Goal: Information Seeking & Learning: Check status

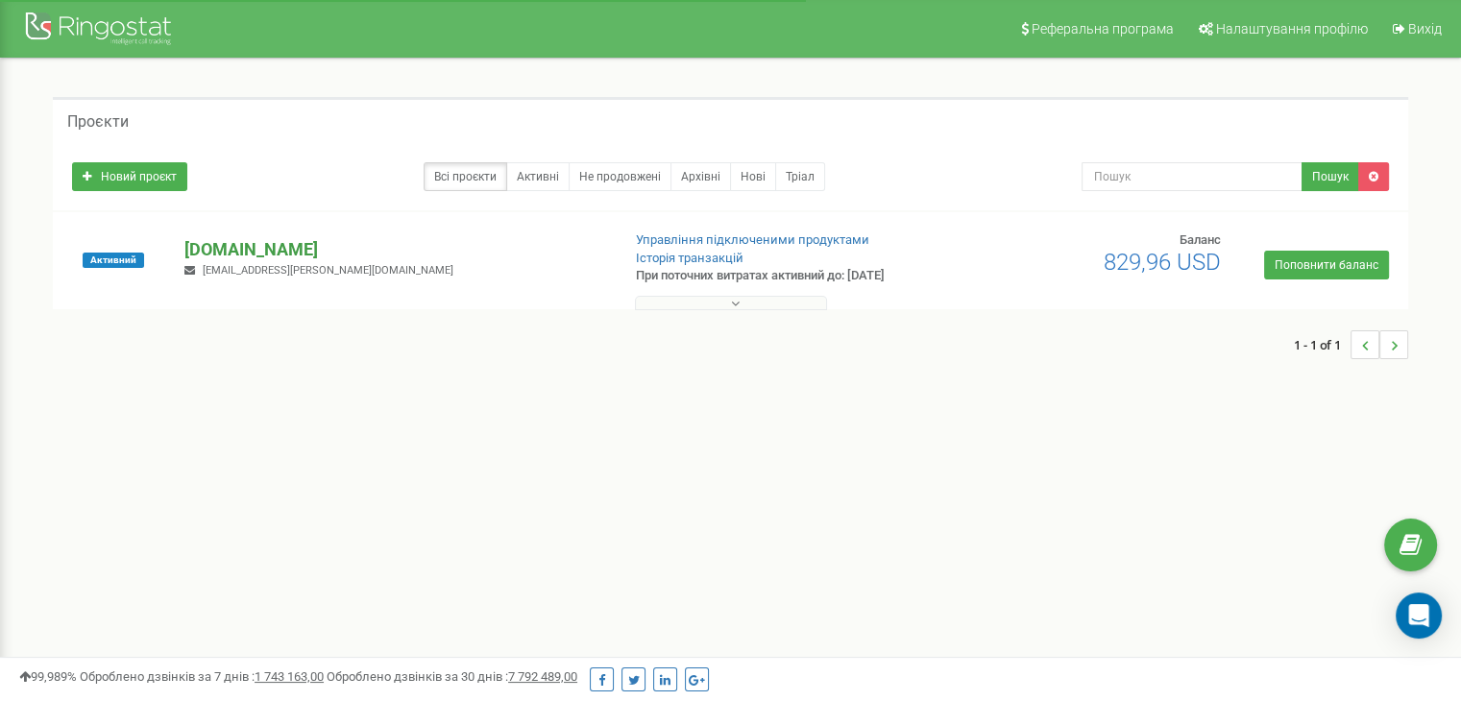
click at [208, 237] on p "[DOMAIN_NAME]" at bounding box center [394, 249] width 420 height 25
click at [218, 252] on p "[DOMAIN_NAME]" at bounding box center [394, 249] width 420 height 25
click at [211, 243] on p "[DOMAIN_NAME]" at bounding box center [394, 249] width 420 height 25
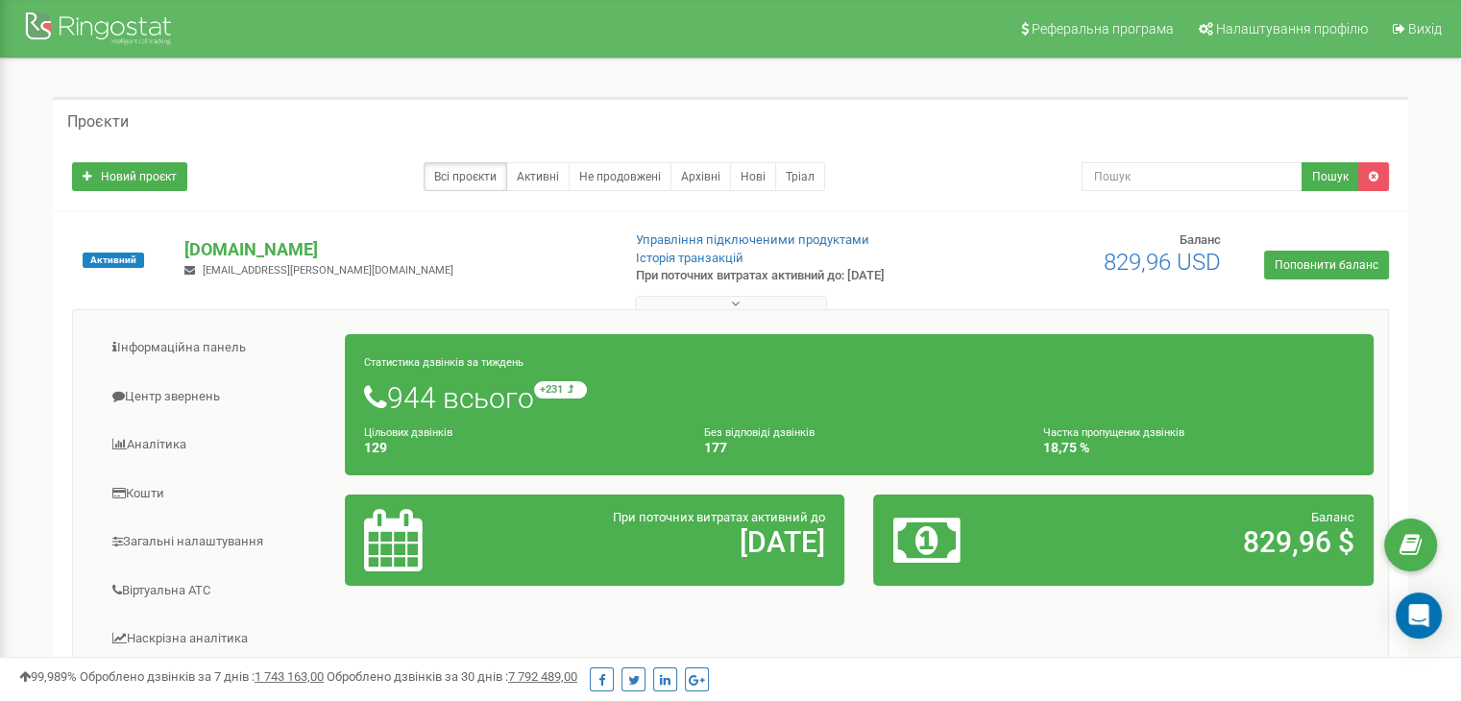
scroll to position [88, 0]
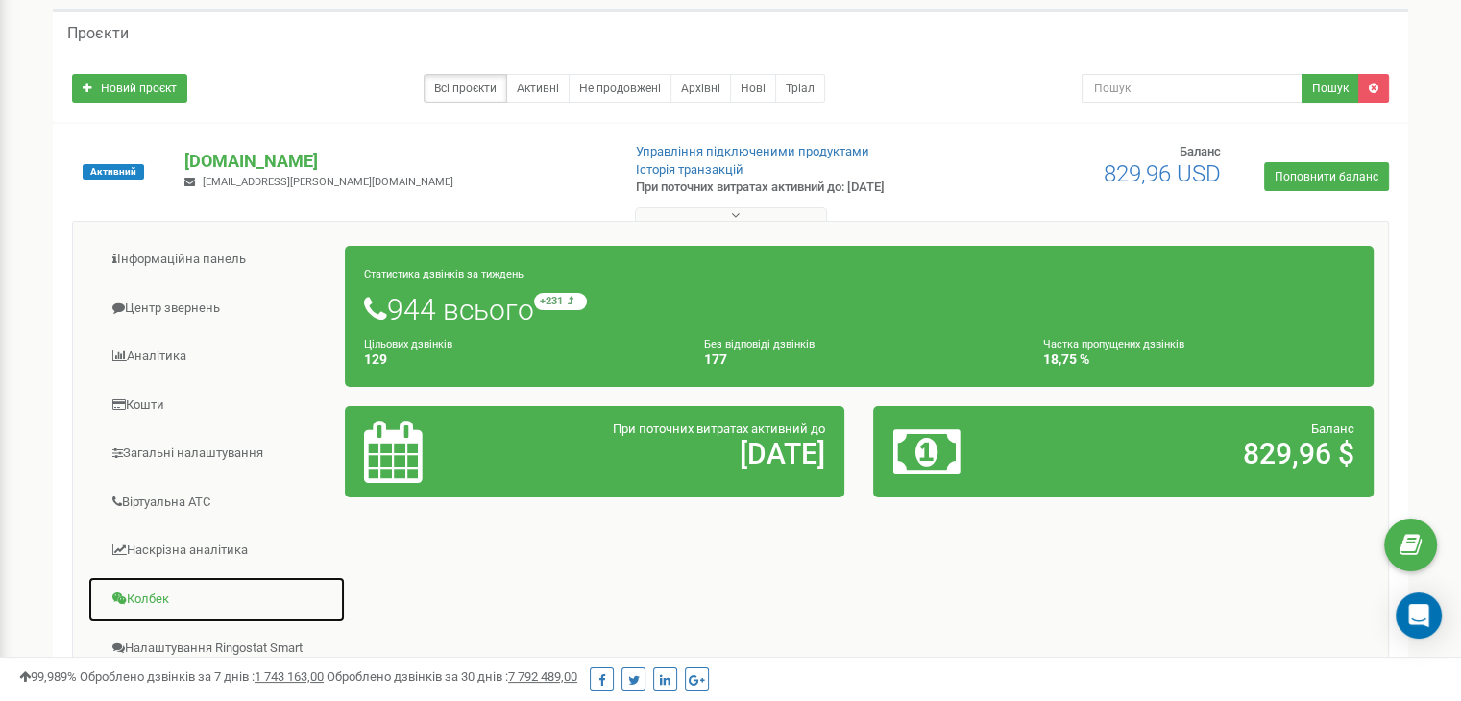
click at [155, 585] on link "Колбек" at bounding box center [216, 599] width 258 height 47
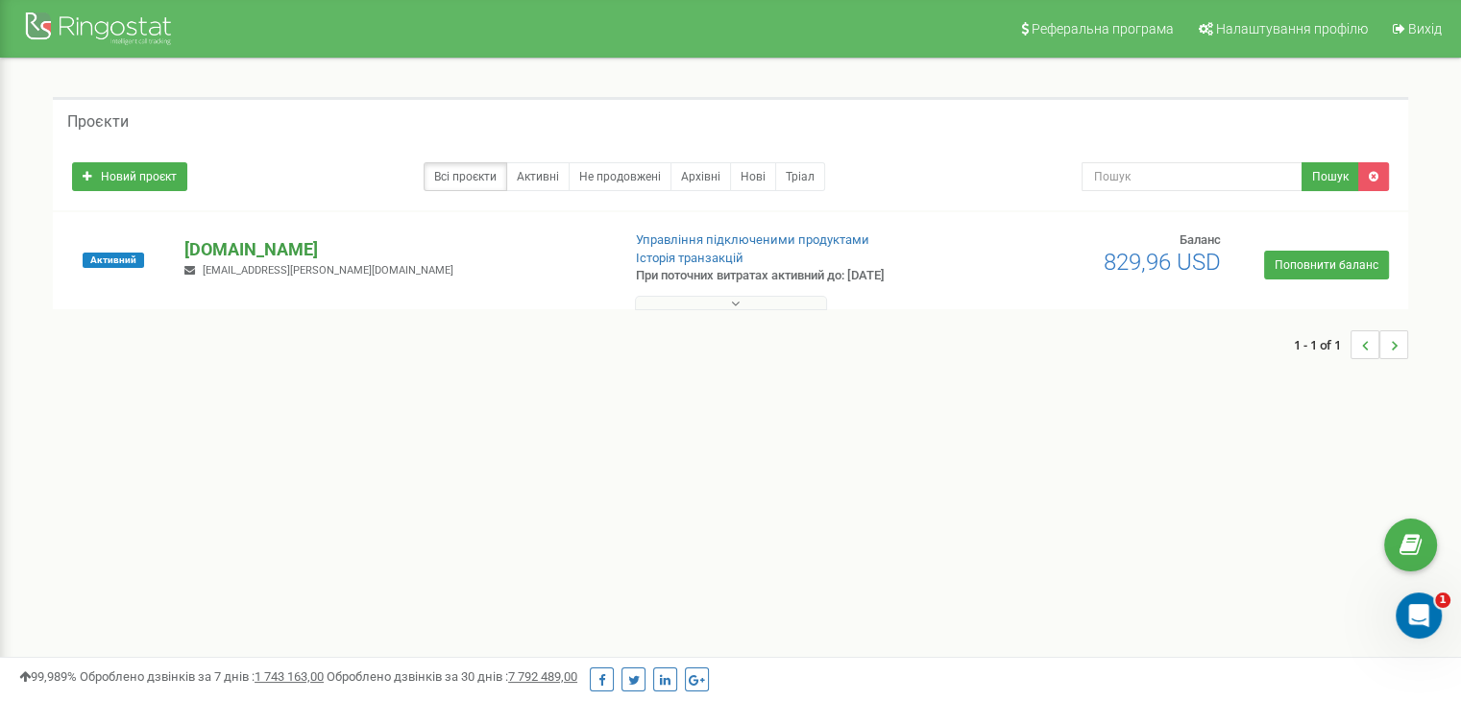
click at [217, 251] on p "[DOMAIN_NAME]" at bounding box center [394, 249] width 420 height 25
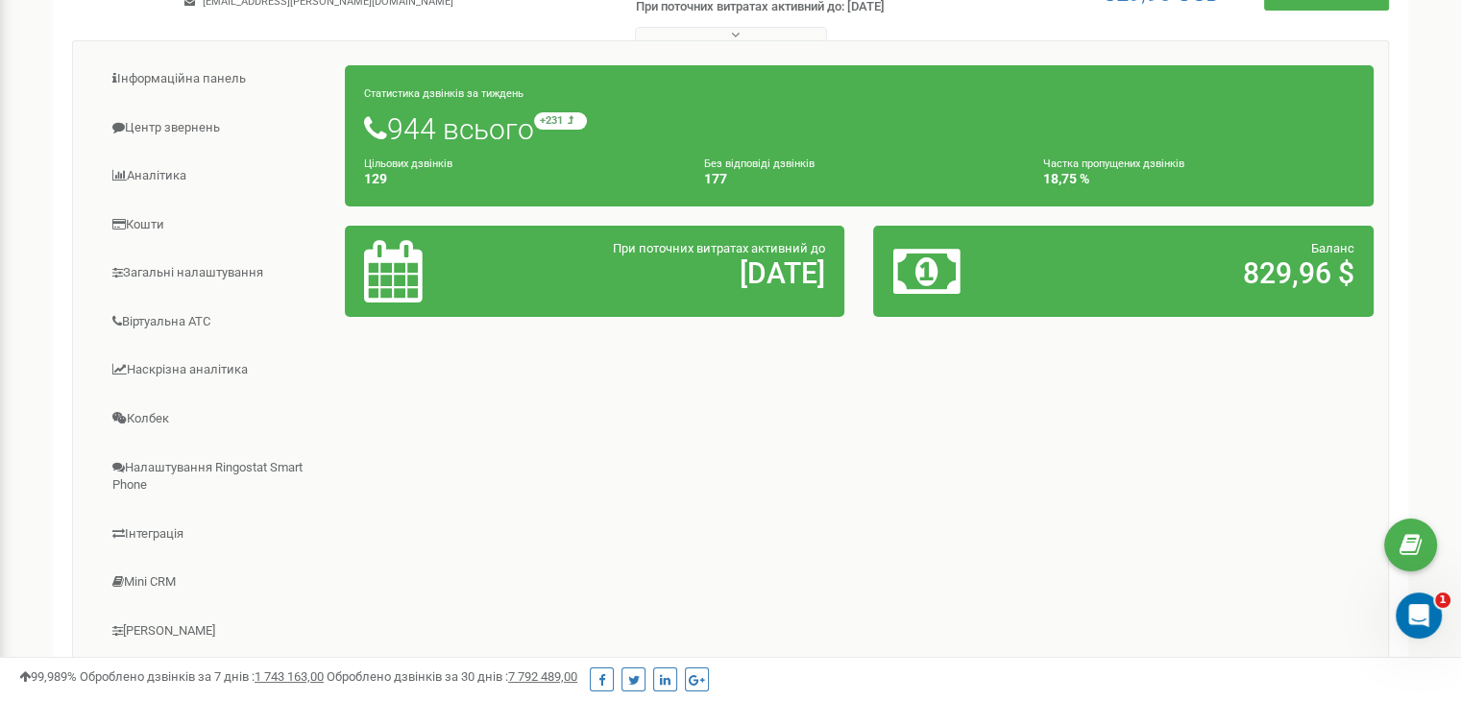
scroll to position [231, 0]
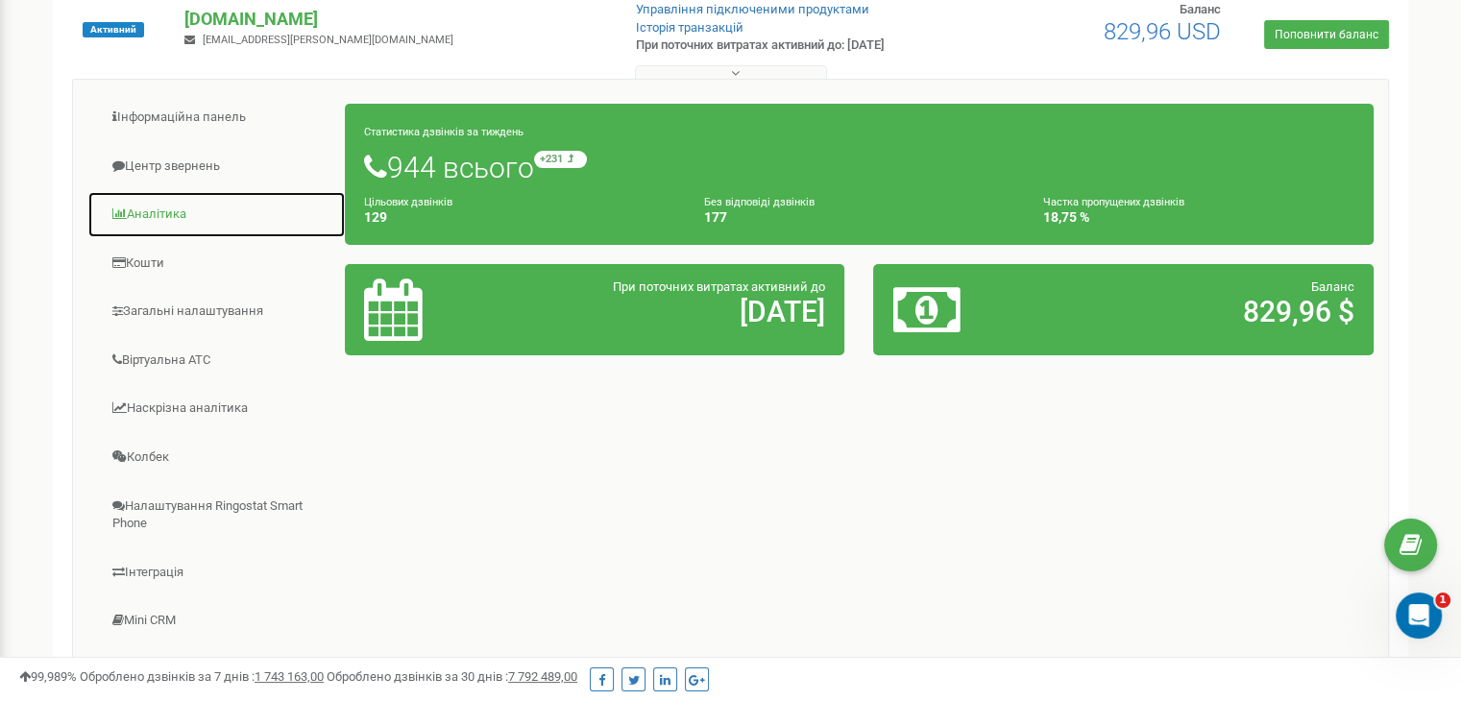
click at [143, 212] on link "Аналiтика" at bounding box center [216, 214] width 258 height 47
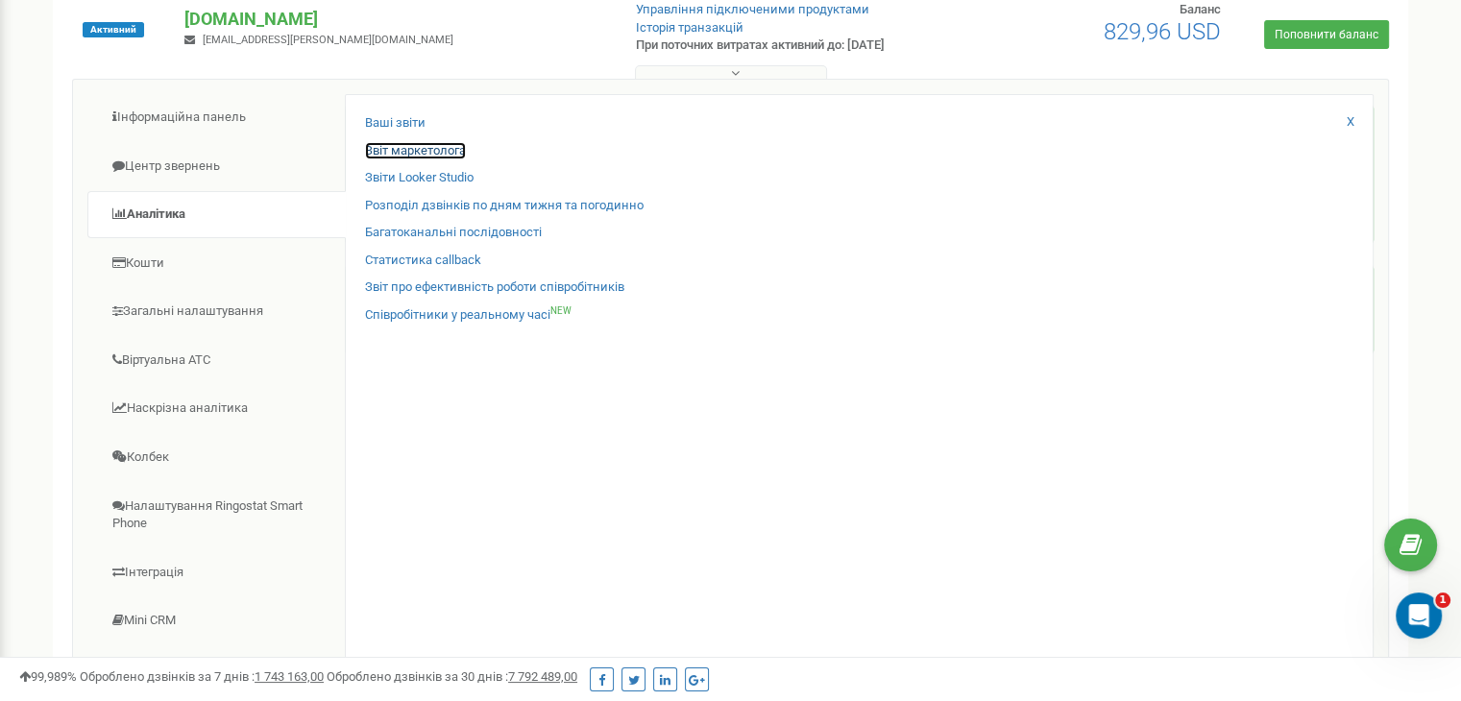
click at [415, 145] on link "Звіт маркетолога" at bounding box center [415, 151] width 101 height 18
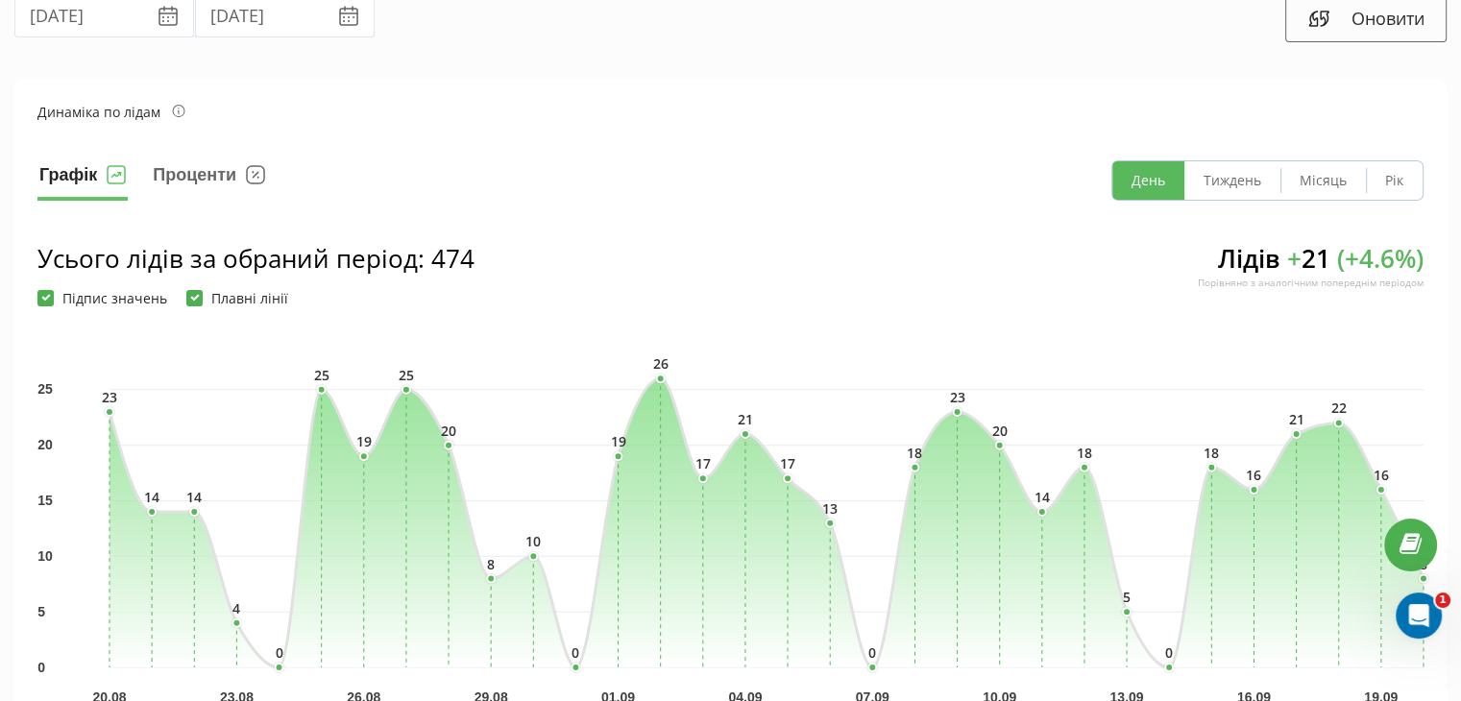
scroll to position [17, 0]
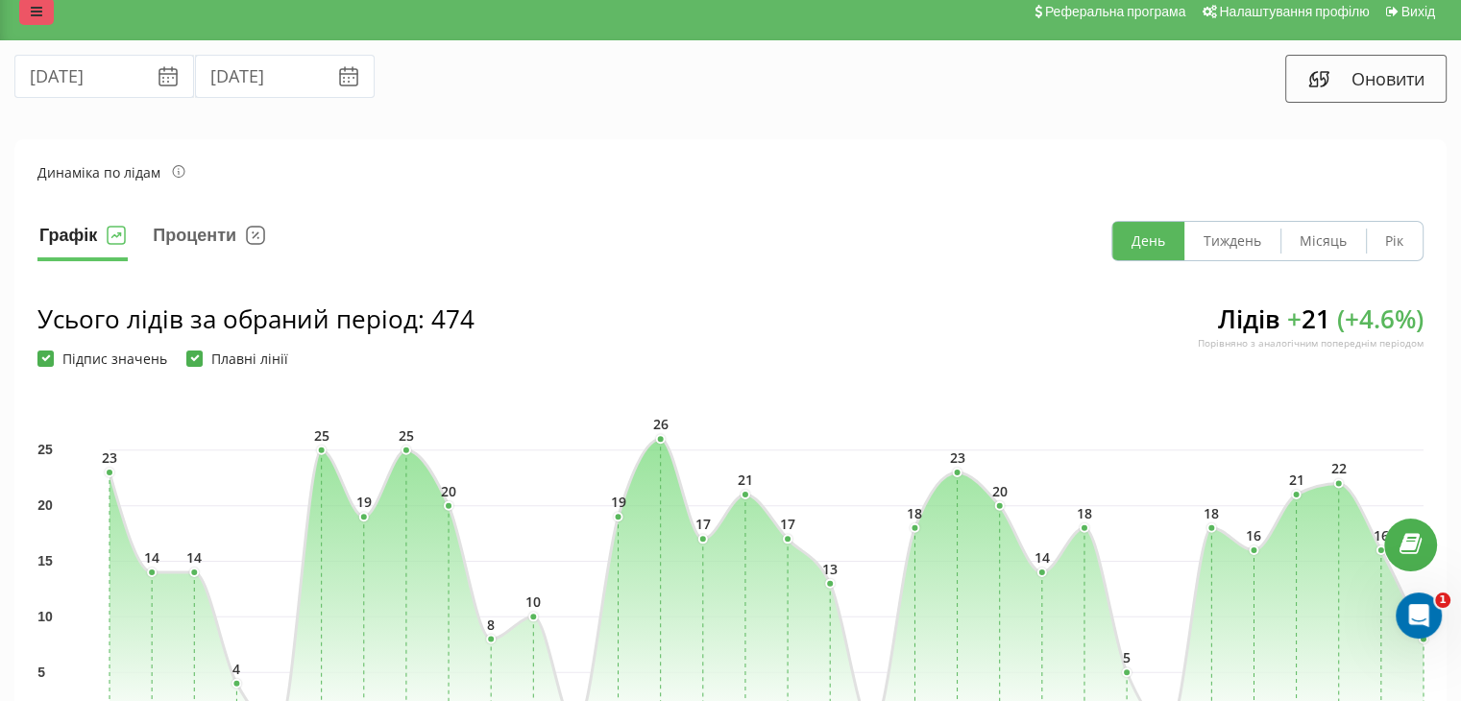
click at [46, 12] on link at bounding box center [36, 11] width 35 height 27
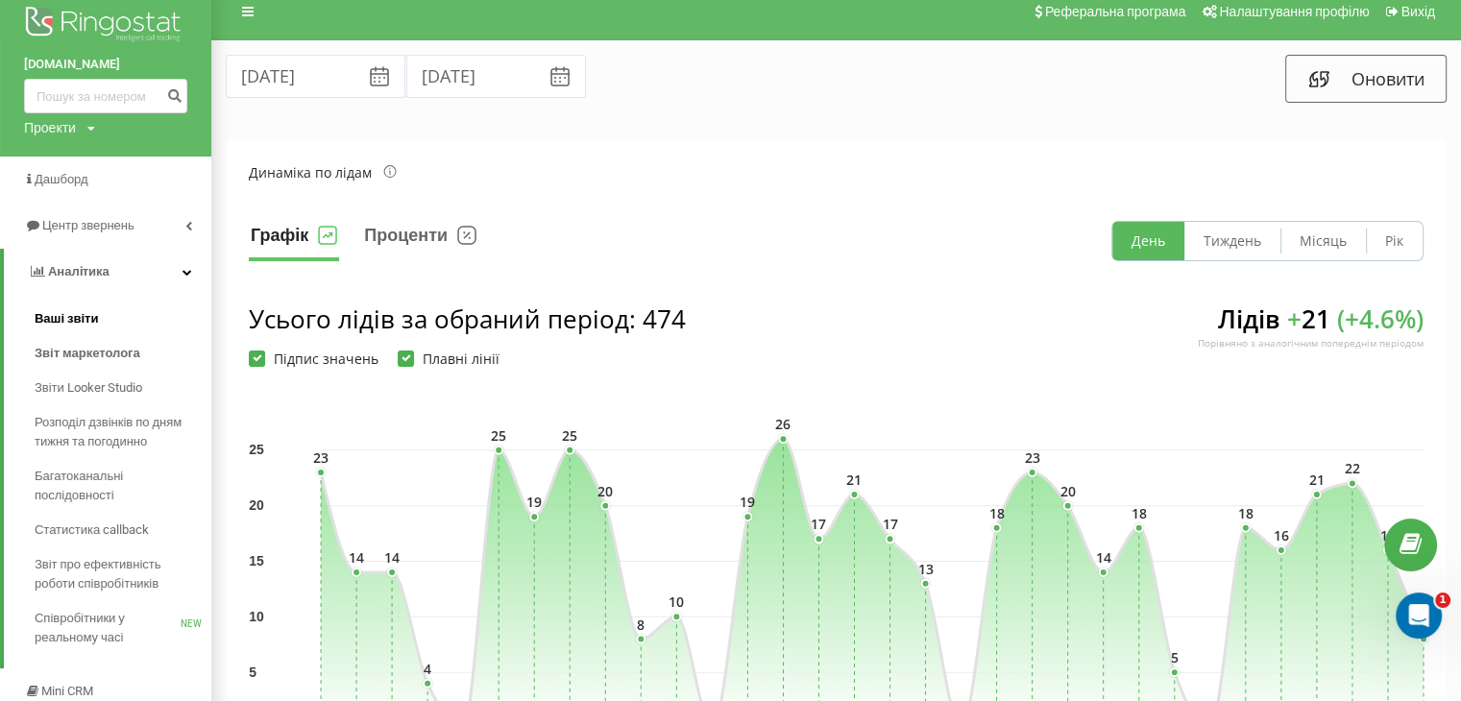
click at [68, 325] on span "Ваші звіти" at bounding box center [67, 318] width 64 height 19
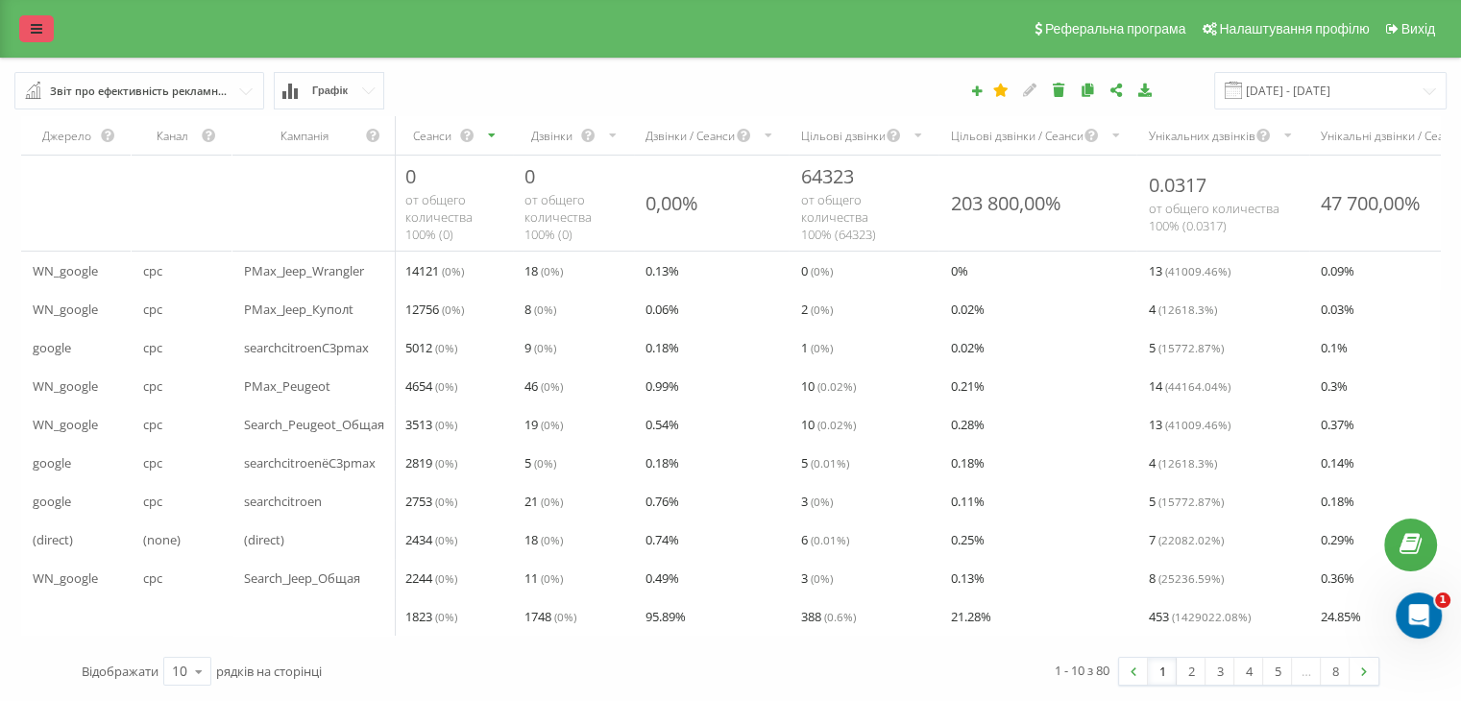
click at [26, 36] on link at bounding box center [36, 28] width 35 height 27
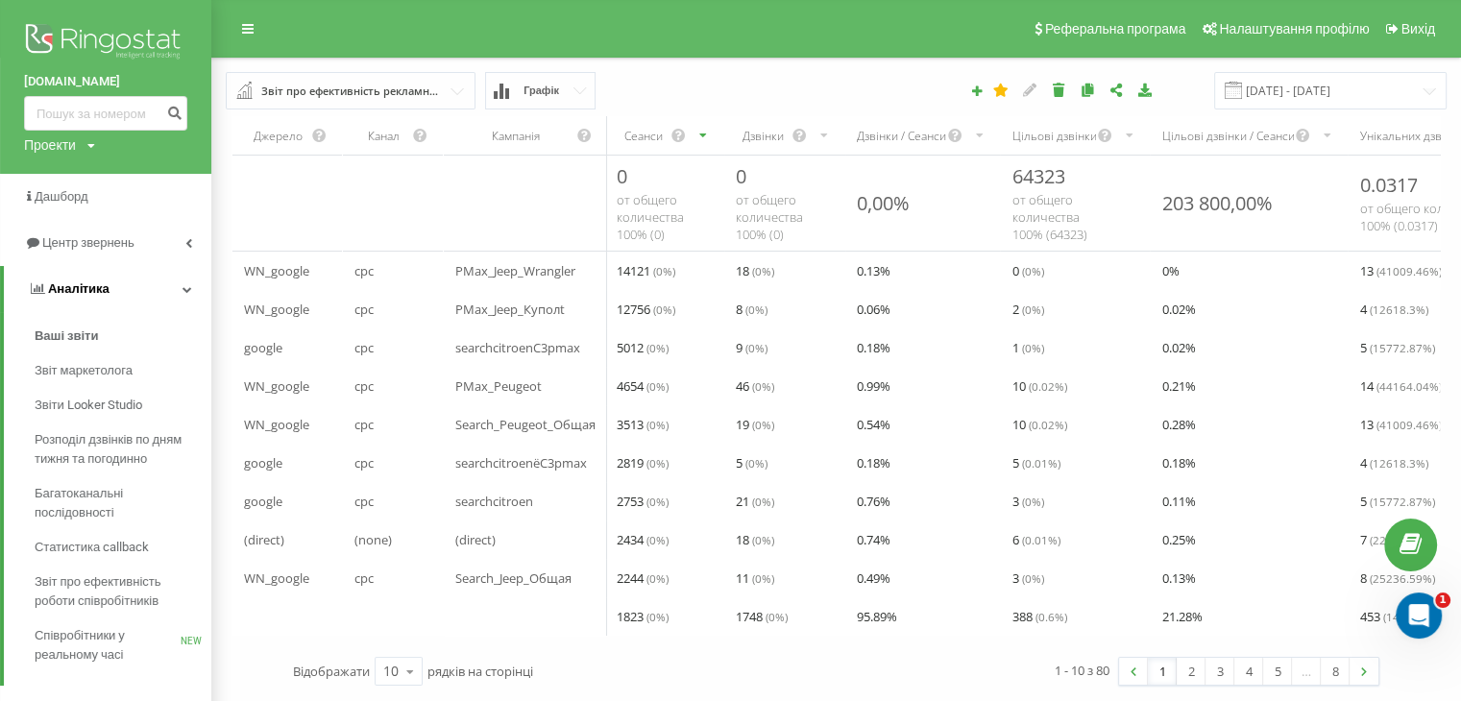
click at [141, 276] on link "Аналiтика" at bounding box center [108, 289] width 208 height 46
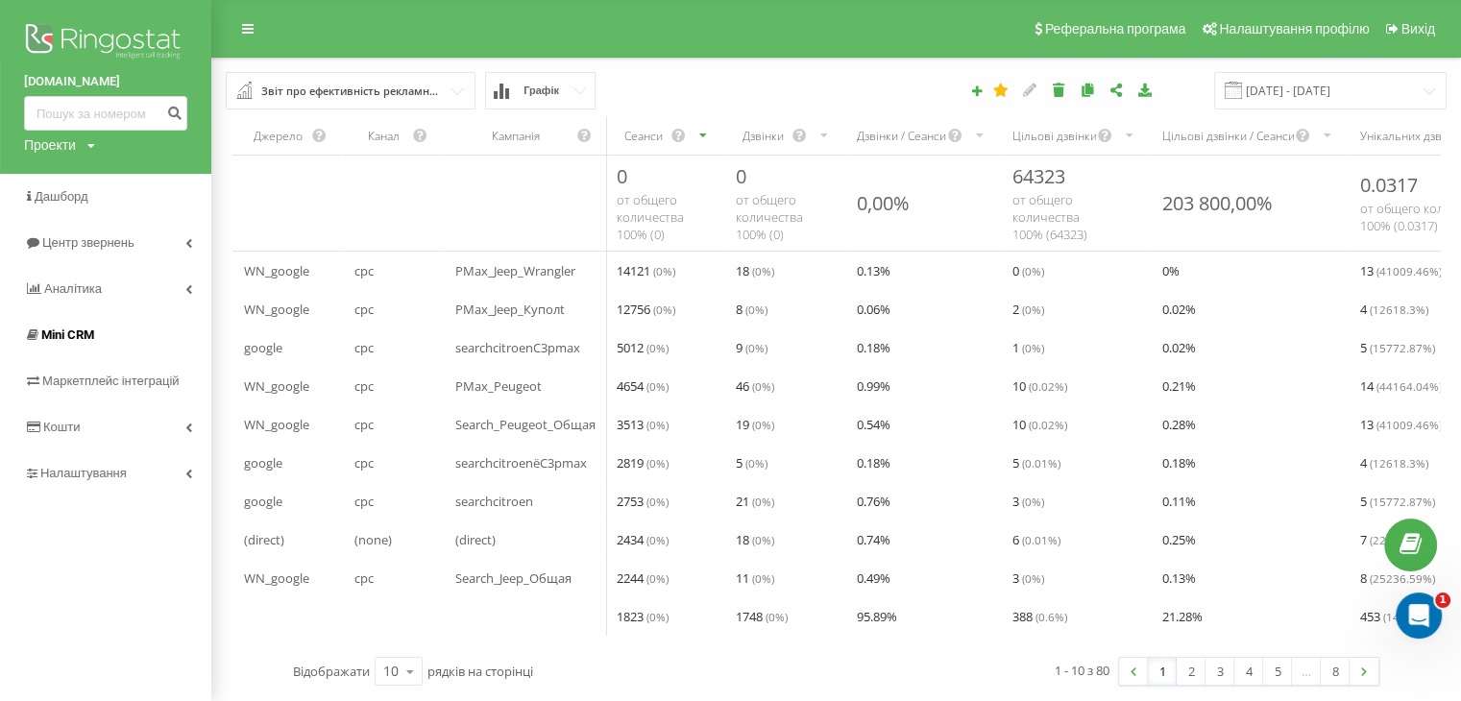
click at [69, 331] on span "Mini CRM" at bounding box center [67, 335] width 53 height 14
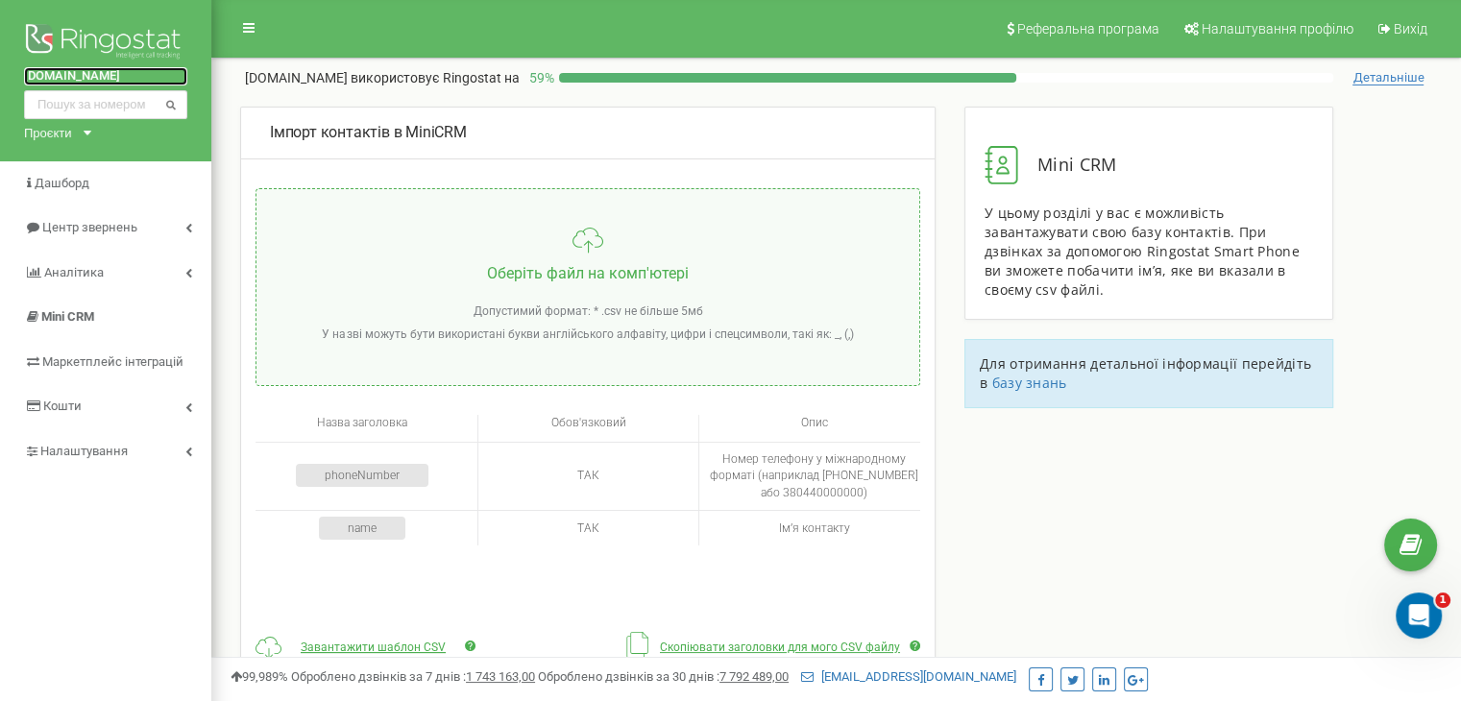
click at [52, 70] on link "[DOMAIN_NAME]" at bounding box center [105, 76] width 163 height 18
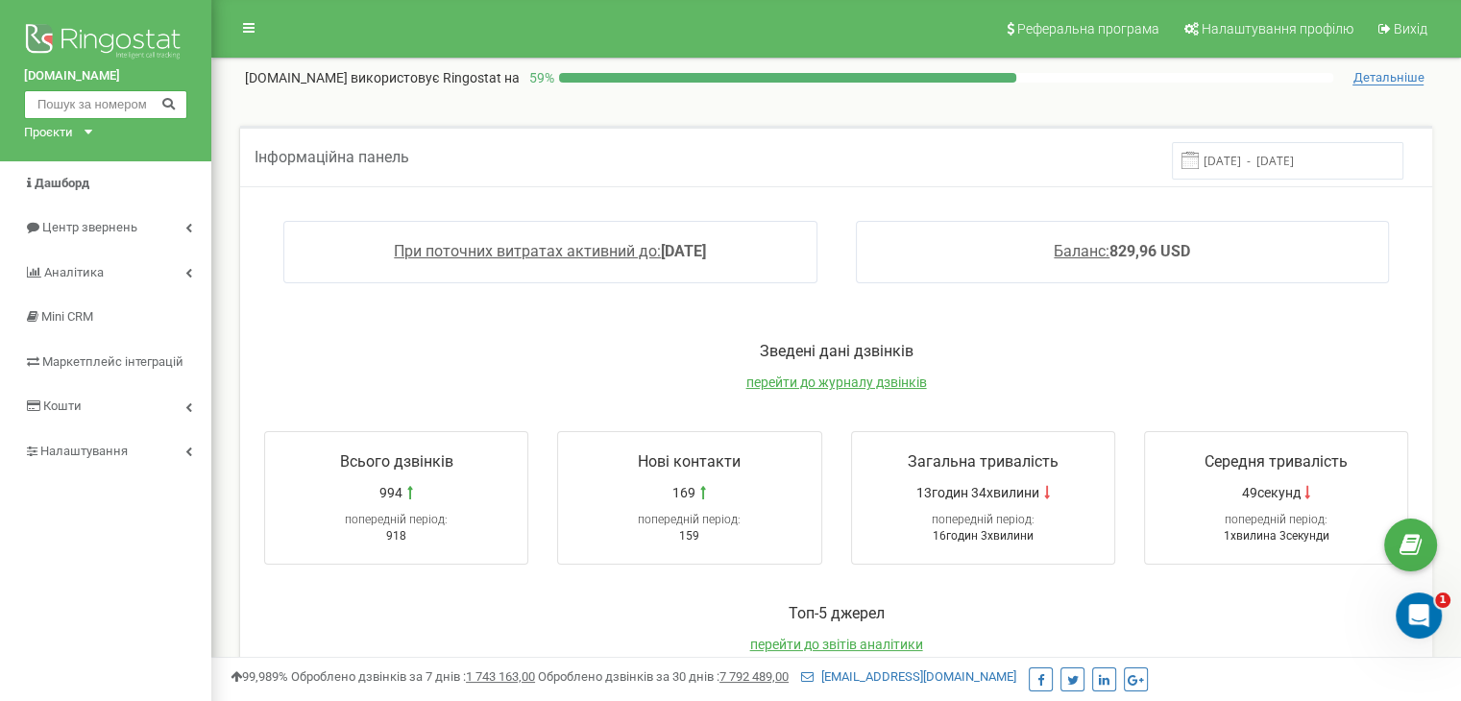
click at [128, 98] on input "text" at bounding box center [105, 104] width 163 height 29
paste input "[PHONE_NUMBER]"
type input "[PHONE_NUMBER]"
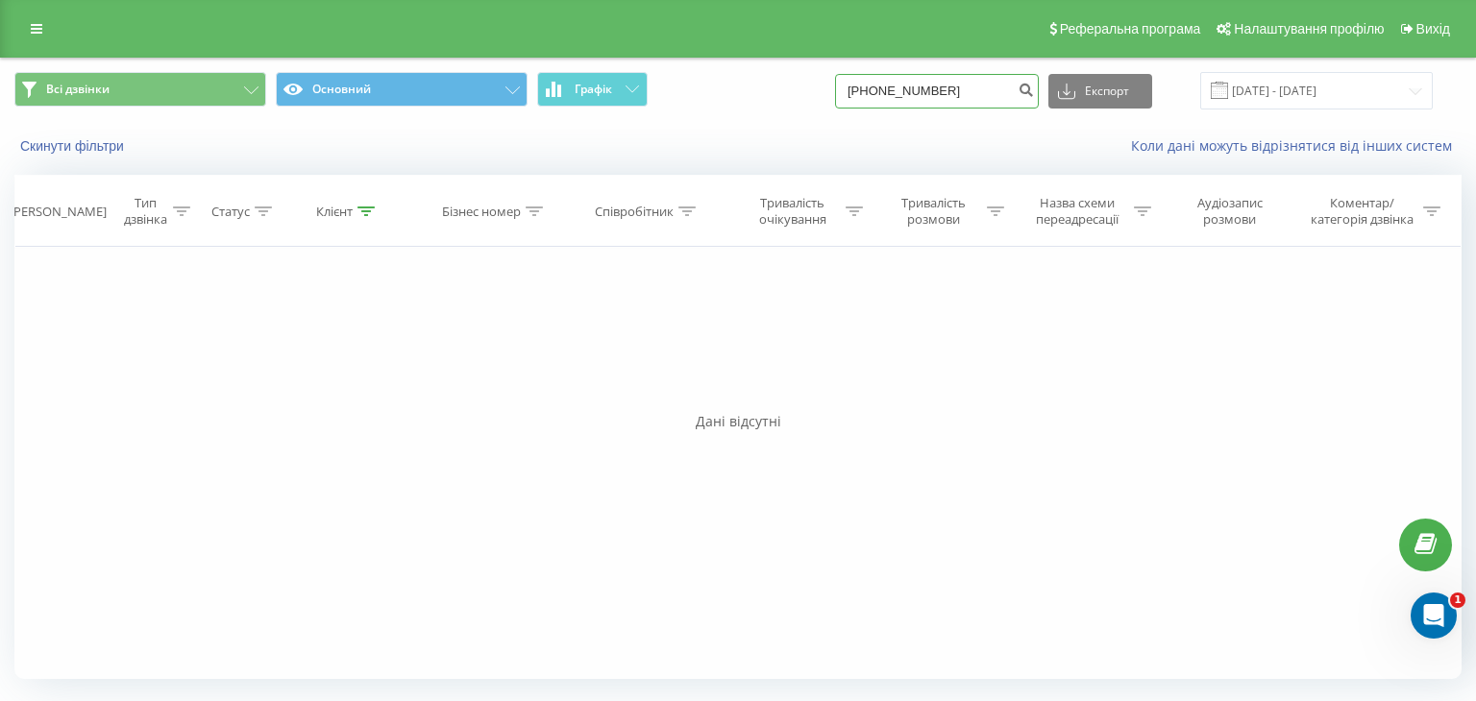
click at [922, 89] on input "[PHONE_NUMBER]" at bounding box center [937, 91] width 204 height 35
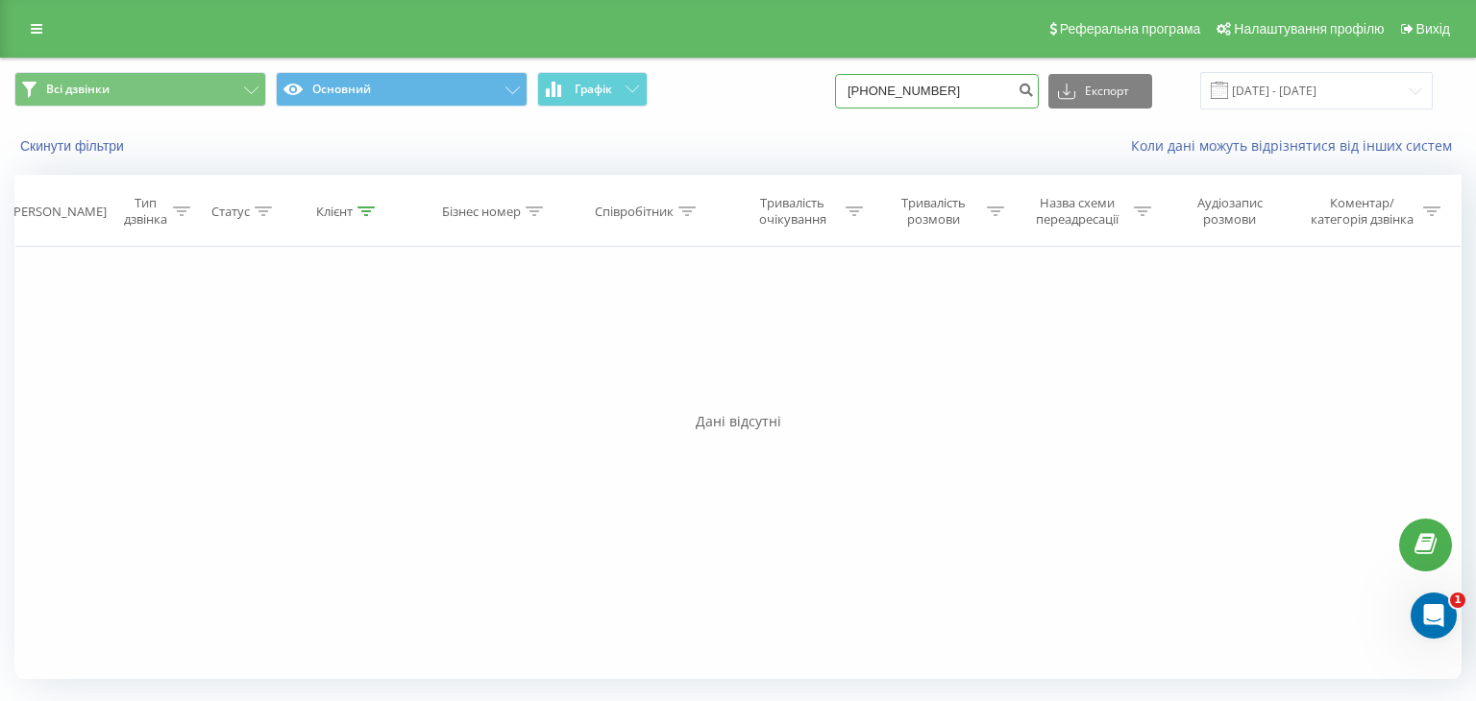
click at [922, 89] on input "[PHONE_NUMBER]" at bounding box center [937, 91] width 204 height 35
click at [945, 88] on input "[PHONE_NUMBER]" at bounding box center [937, 91] width 204 height 35
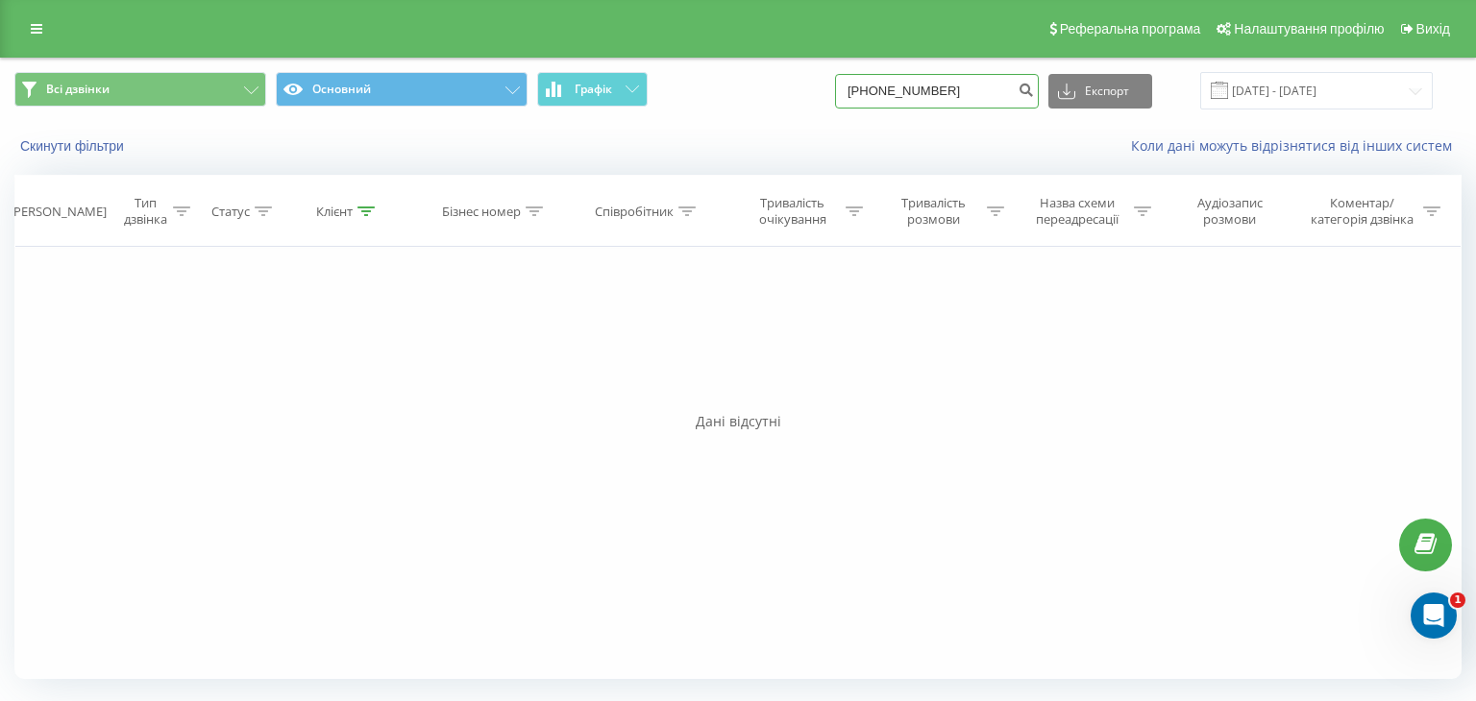
click at [945, 88] on input "[PHONE_NUMBER]" at bounding box center [937, 91] width 204 height 35
paste input "[PHONE_NUMBER]"
type input "[PHONE_NUMBER]"
click at [1049, 90] on div "[PHONE_NUMBER] Експорт .csv .xls .xlsx [DATE] - [DATE]" at bounding box center [1134, 90] width 598 height 37
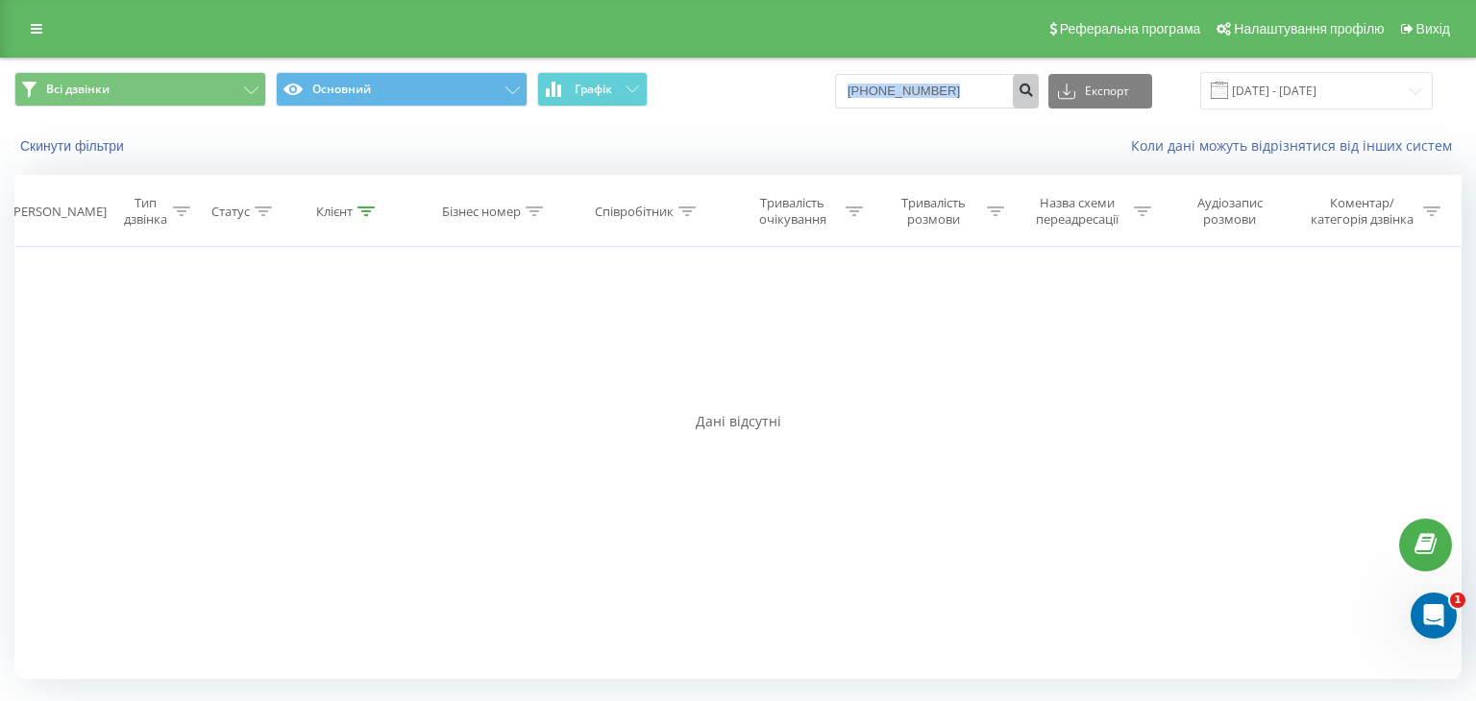
click at [1034, 90] on icon "submit" at bounding box center [1025, 88] width 16 height 12
click at [907, 96] on input "[PHONE_NUMBER]" at bounding box center [937, 91] width 204 height 35
paste input "380500837932"
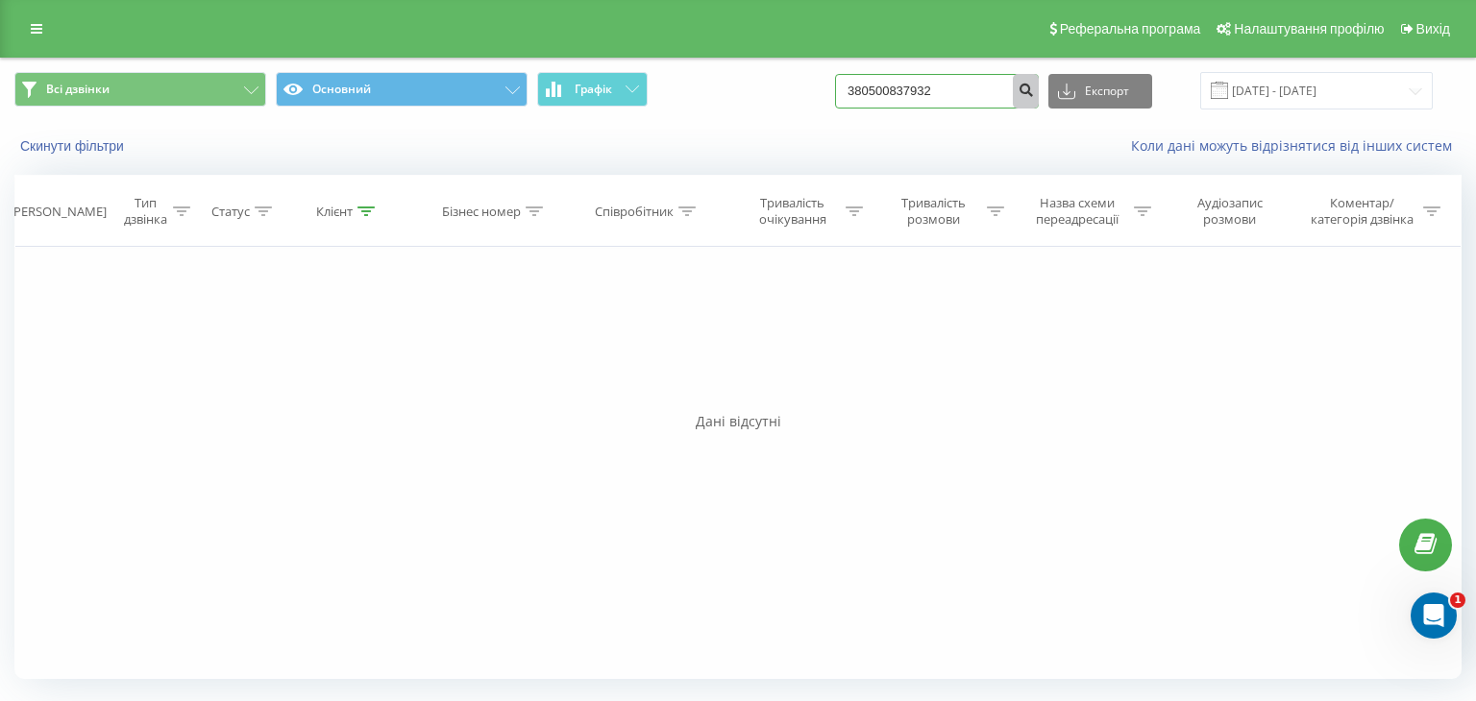
type input "380500837932"
click at [1034, 86] on icon "submit" at bounding box center [1025, 88] width 16 height 12
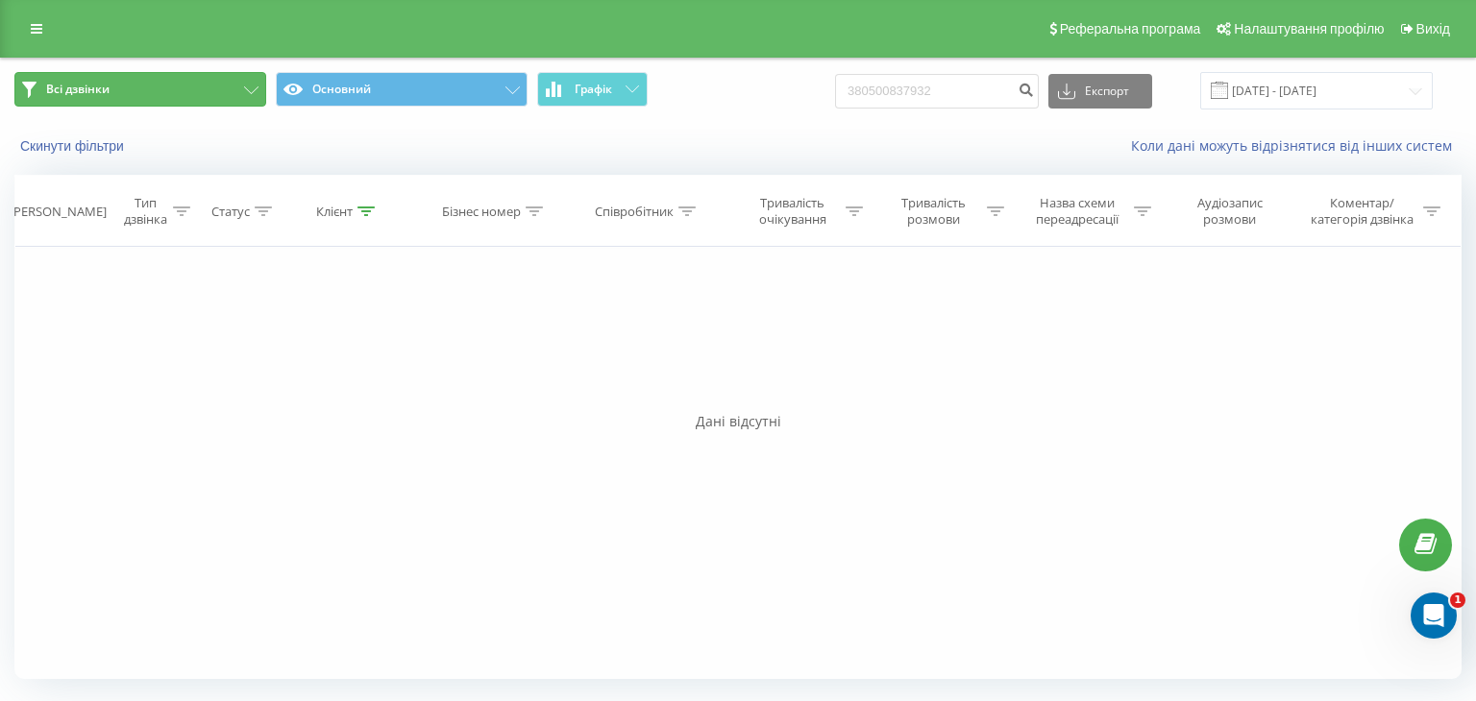
click at [250, 83] on button "Всі дзвінки" at bounding box center [140, 89] width 252 height 35
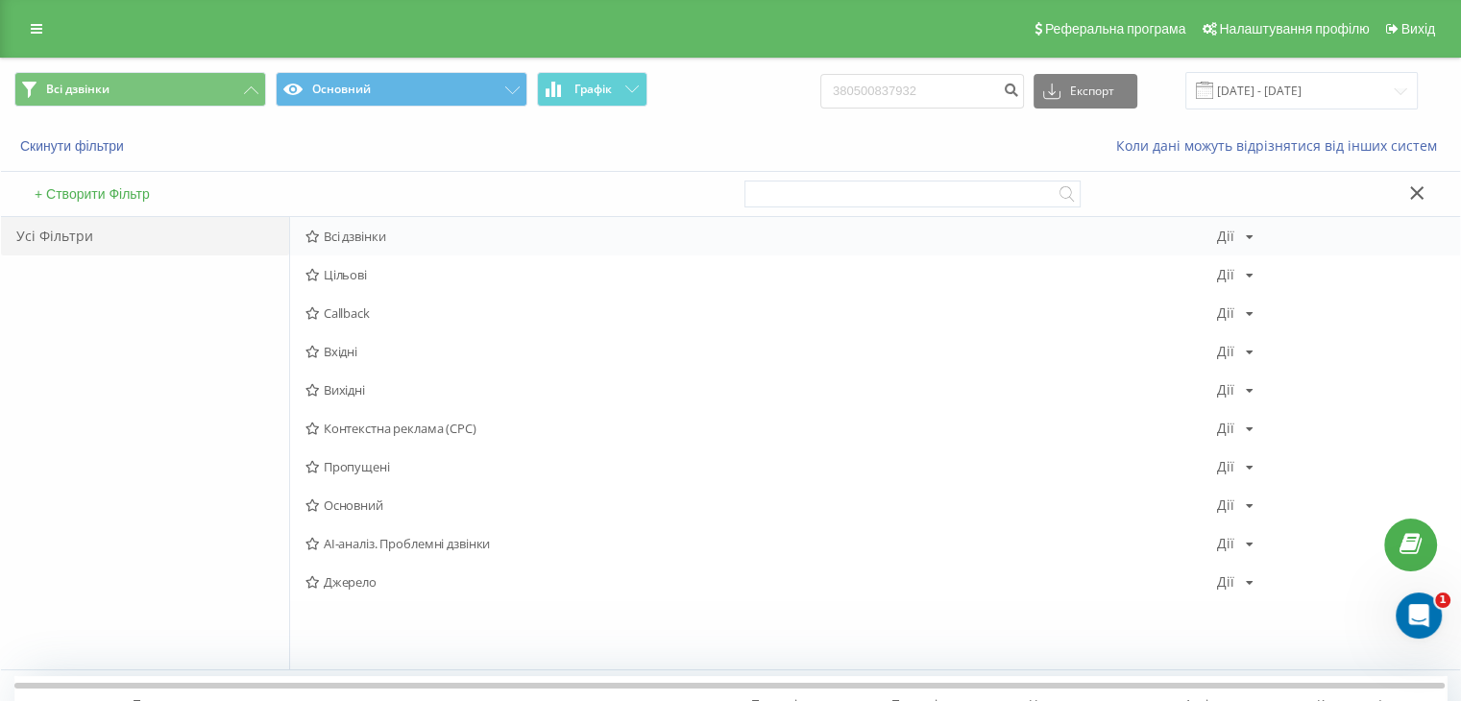
click at [360, 223] on div "Всі дзвінки Дії Редагувати Копіювати Видалити За замовчуванням Поділитися" at bounding box center [875, 236] width 1170 height 38
click at [392, 228] on div "Всі дзвінки Дії Редагувати Копіювати Видалити За замовчуванням Поділитися" at bounding box center [875, 236] width 1170 height 38
click at [650, 146] on div "Коли дані можуть відрізнятися вiд інших систем" at bounding box center [1005, 145] width 912 height 19
click at [1298, 86] on input "[DATE] - [DATE]" at bounding box center [1302, 90] width 233 height 37
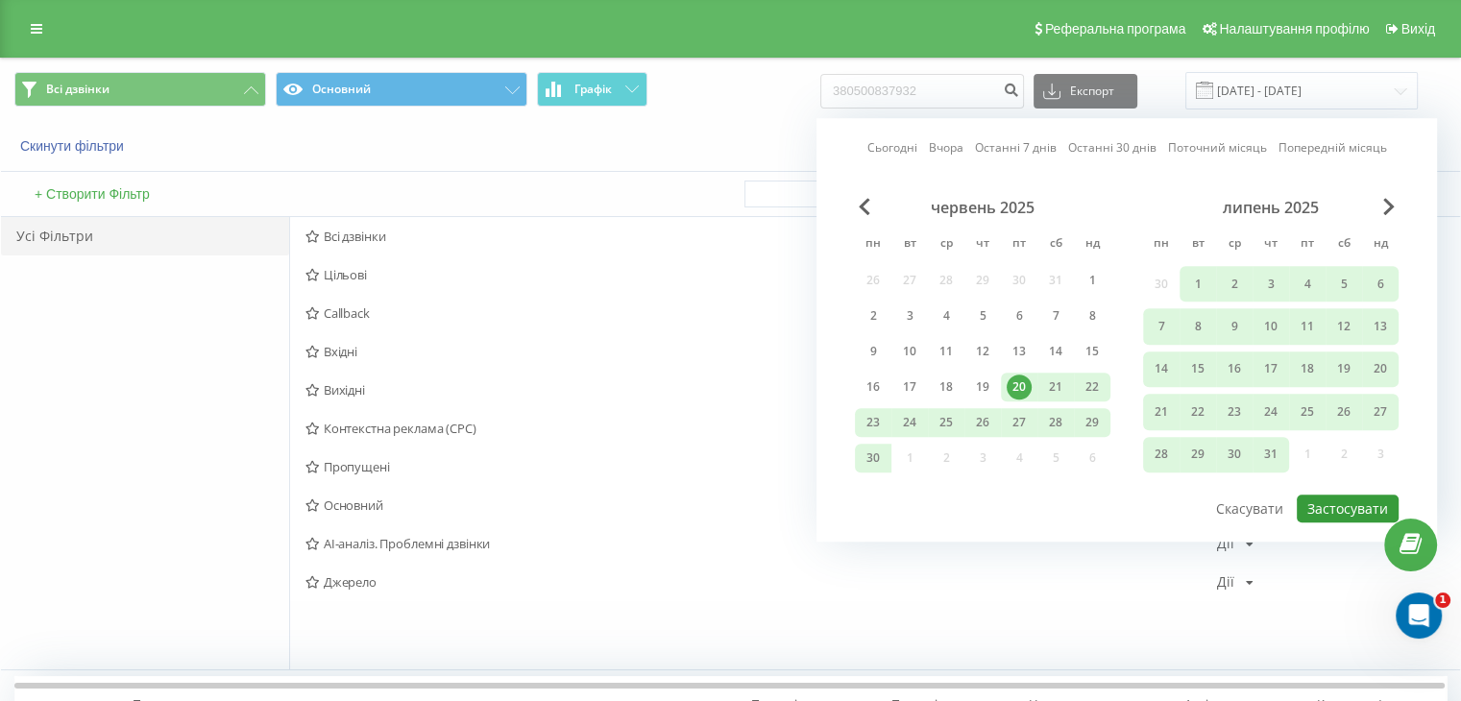
click at [1326, 505] on button "Застосувати" at bounding box center [1348, 509] width 102 height 28
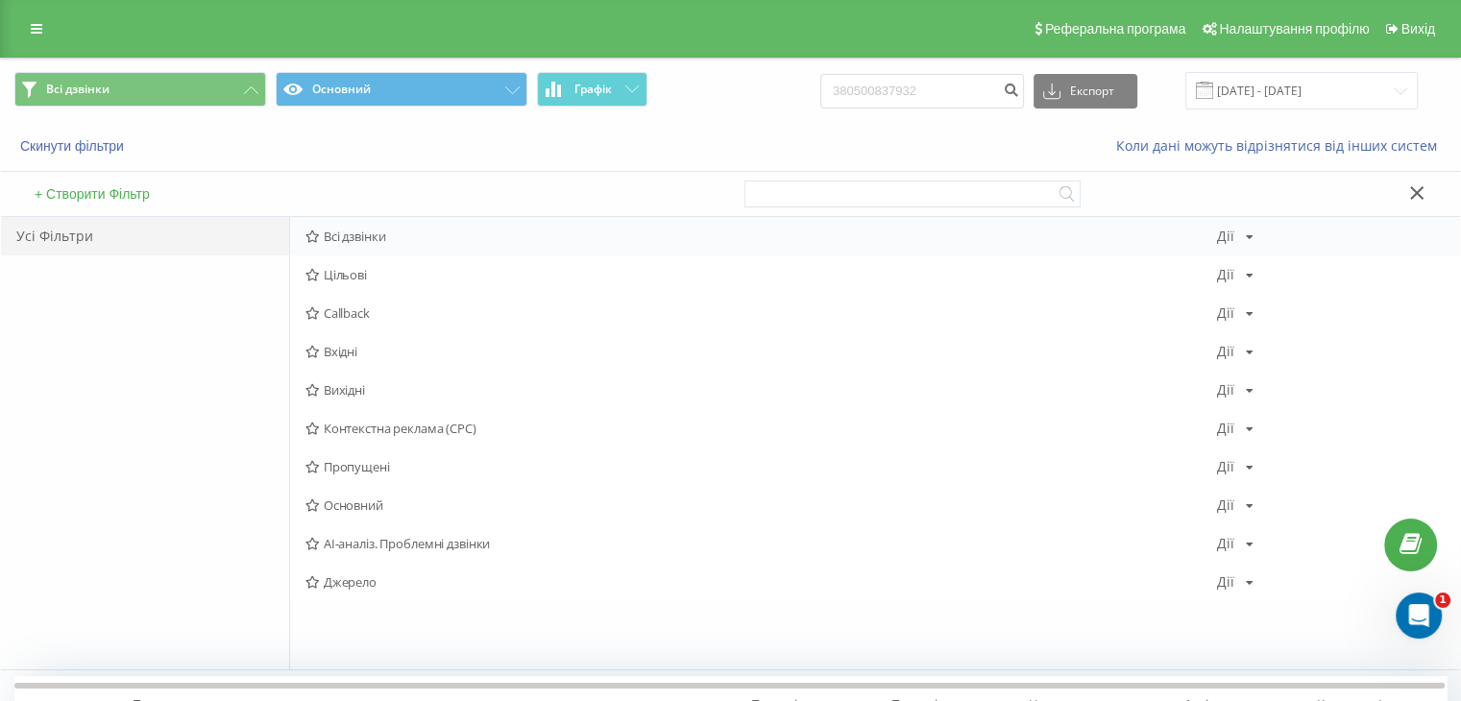
click at [385, 232] on span "Всі дзвінки" at bounding box center [762, 236] width 912 height 13
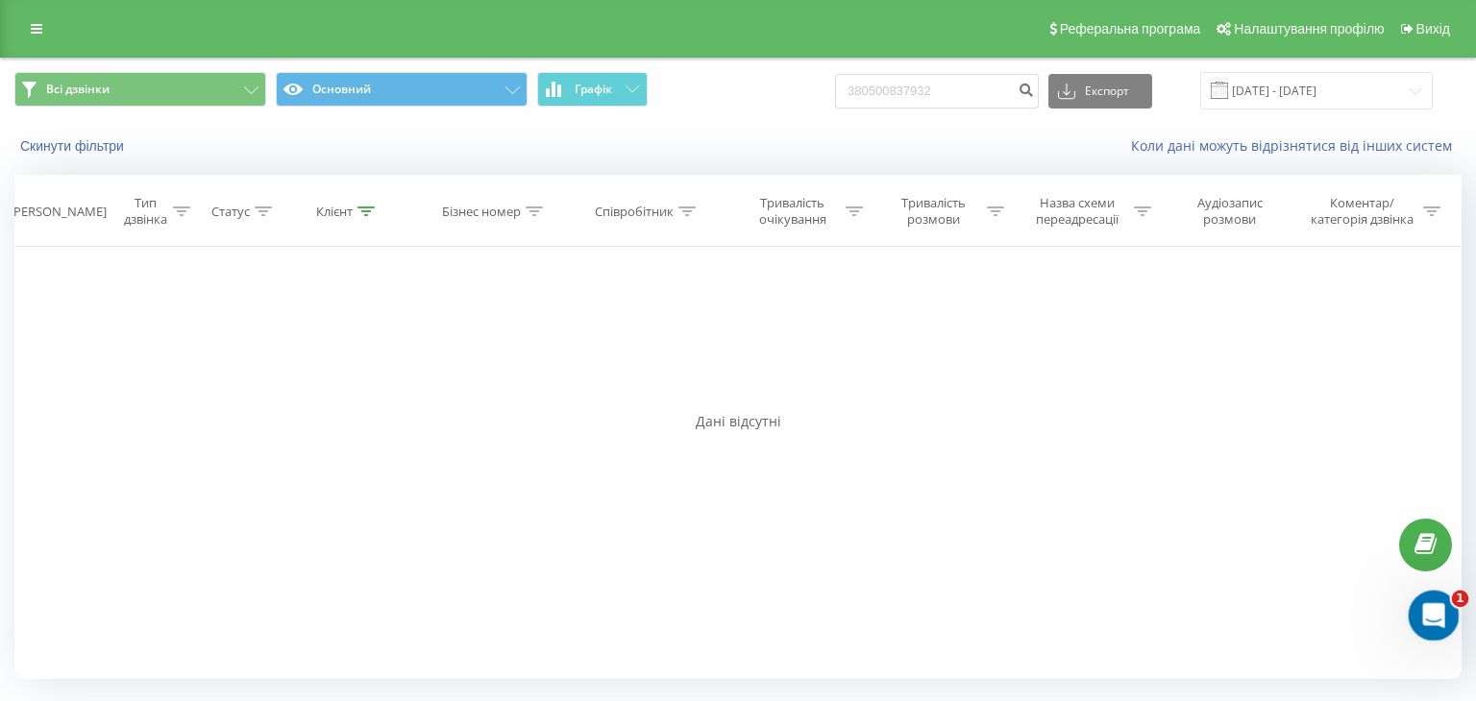
click at [1436, 613] on icon "Открыть службу сообщений Intercom" at bounding box center [1431, 614] width 32 height 32
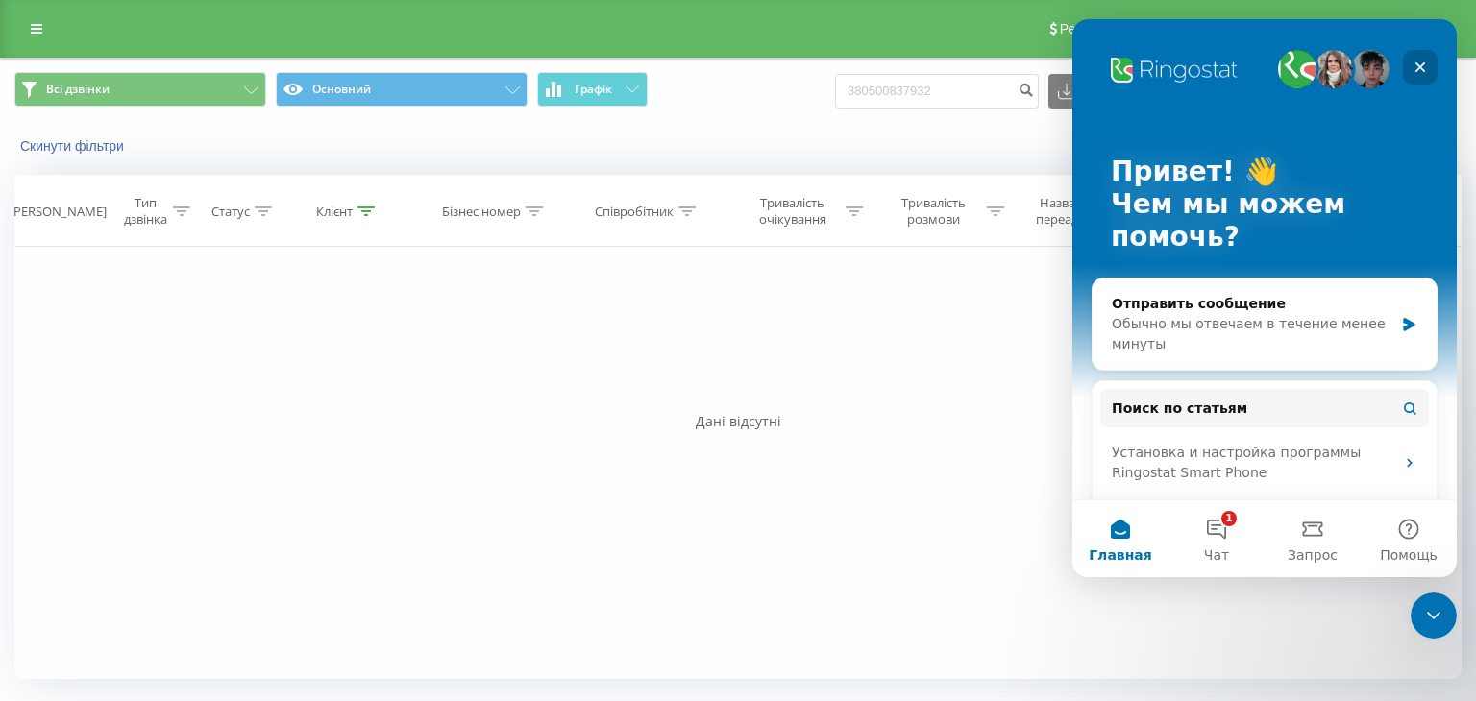
click at [1421, 62] on icon "Закрыть" at bounding box center [1419, 67] width 15 height 15
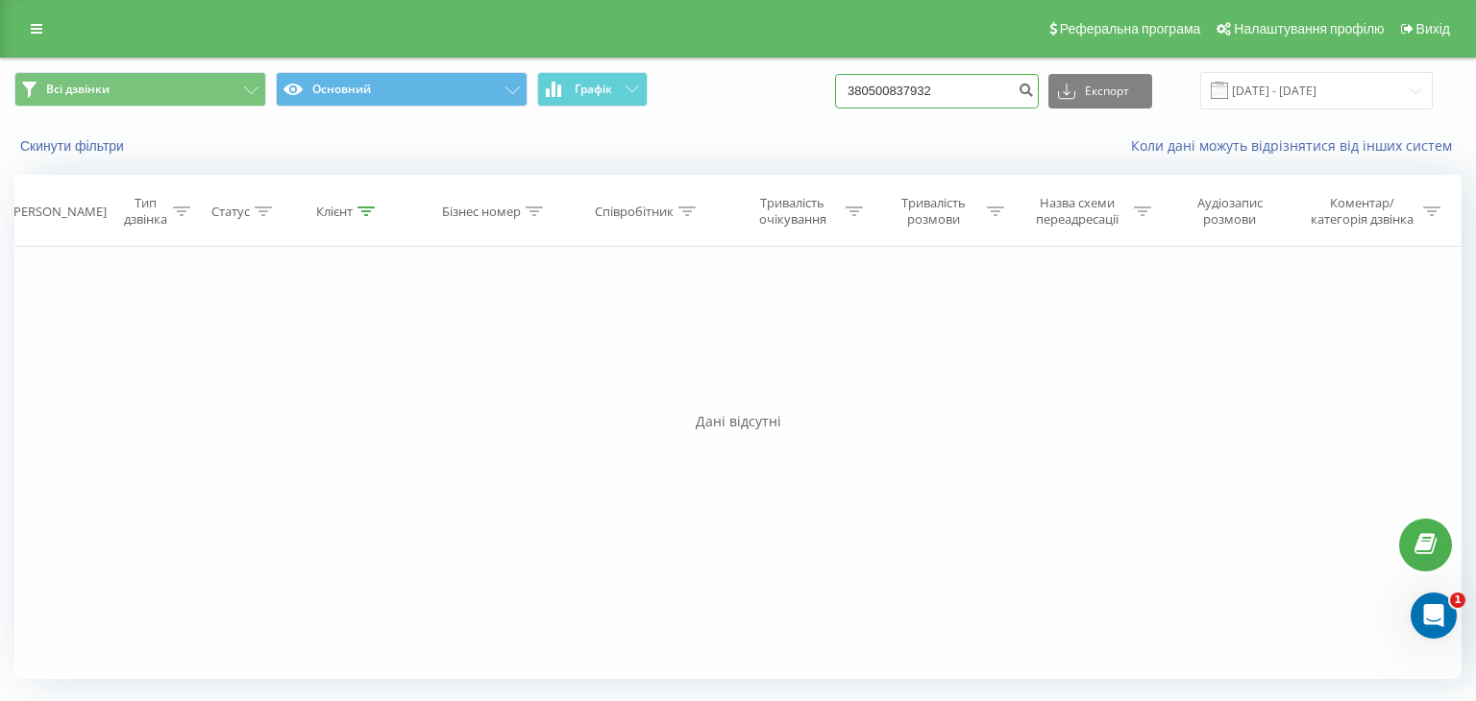
click at [953, 78] on input "380500837932" at bounding box center [937, 91] width 204 height 35
paste input "[PHONE_NUMBER]"
type input "[PHONE_NUMBER]"
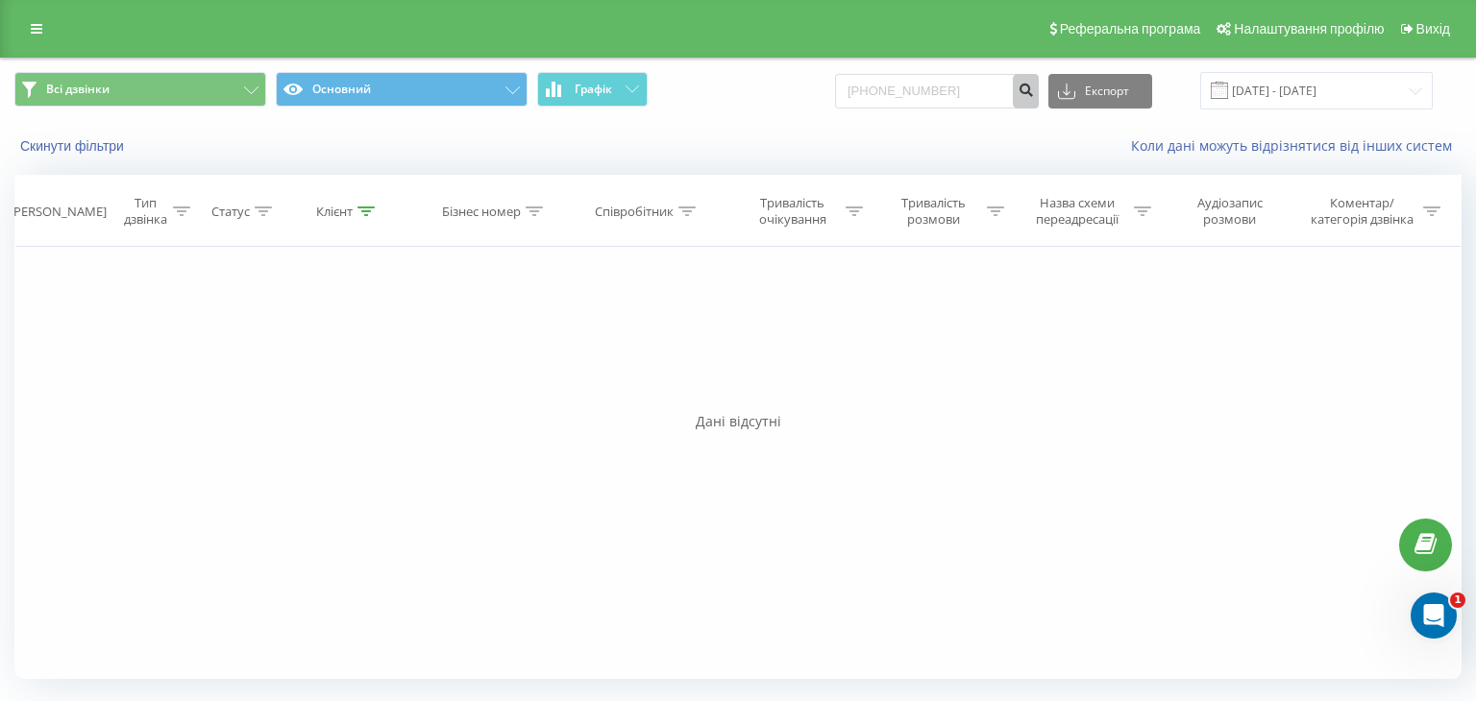
click at [1034, 93] on icon "submit" at bounding box center [1025, 88] width 16 height 12
click at [1086, 674] on div "Фільтрувати за умовою Дорівнює Введіть значення Скасувати OK Фільтрувати за умо…" at bounding box center [737, 463] width 1447 height 432
